Goal: Find specific page/section: Find specific page/section

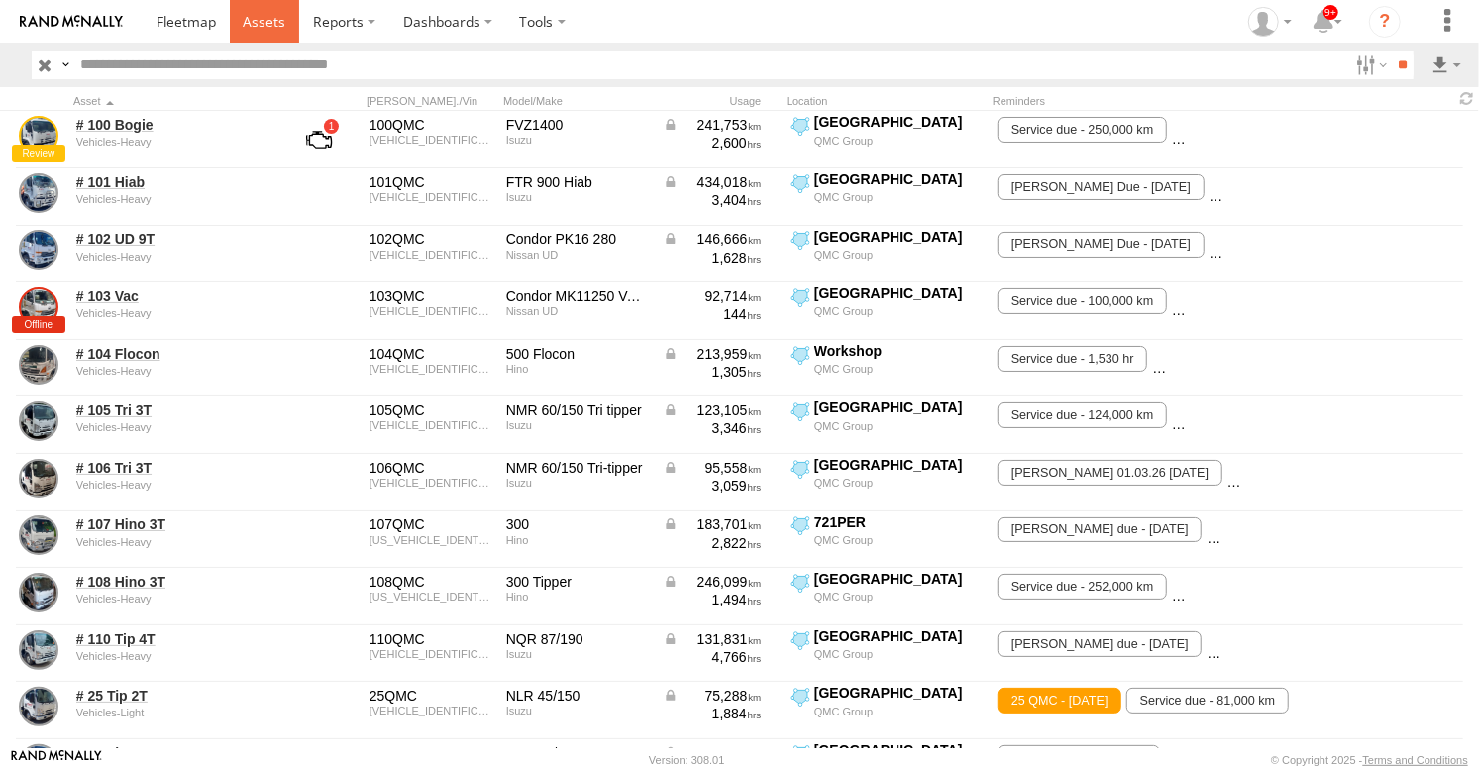
click at [271, 17] on span at bounding box center [264, 21] width 43 height 19
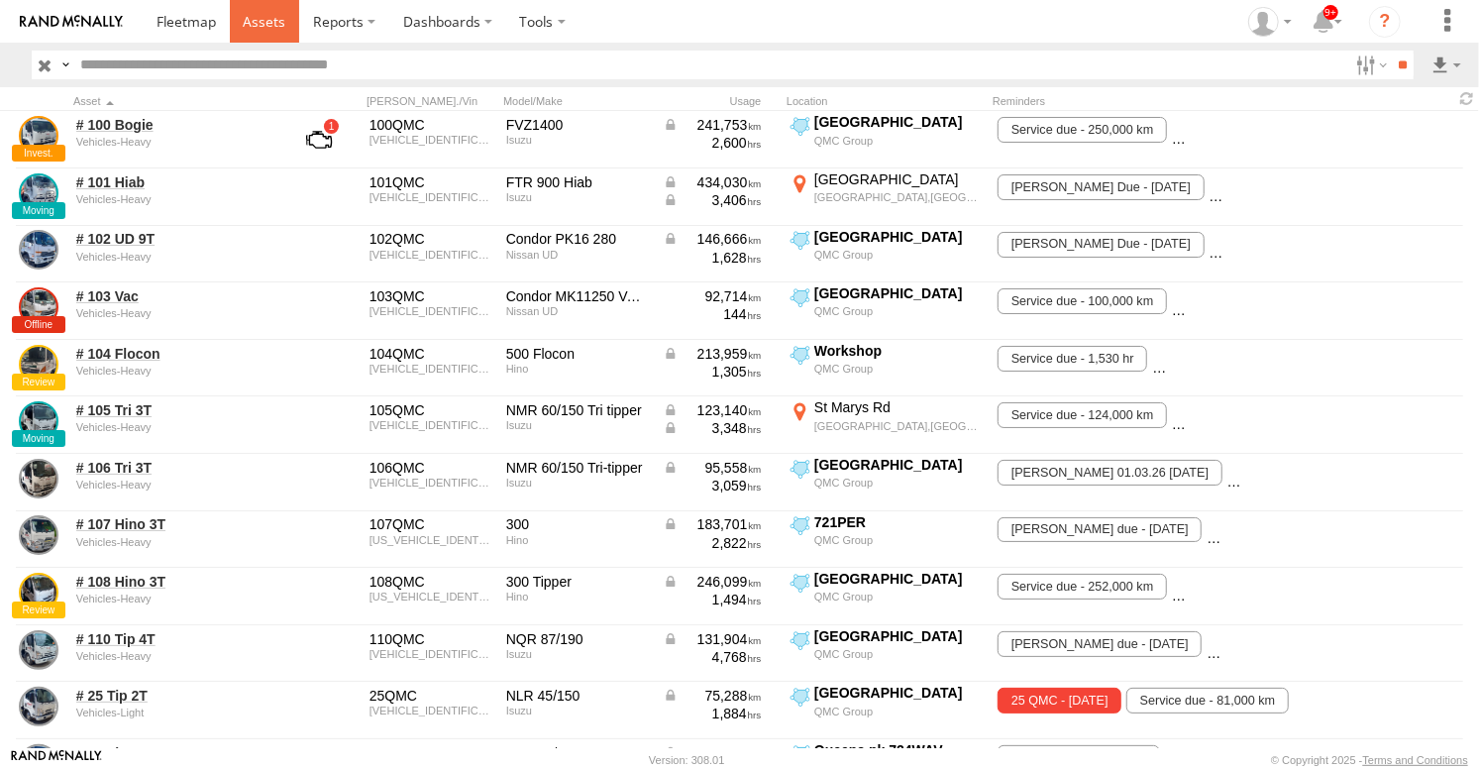
click at [255, 30] on span at bounding box center [264, 21] width 43 height 19
